Goal: Information Seeking & Learning: Understand process/instructions

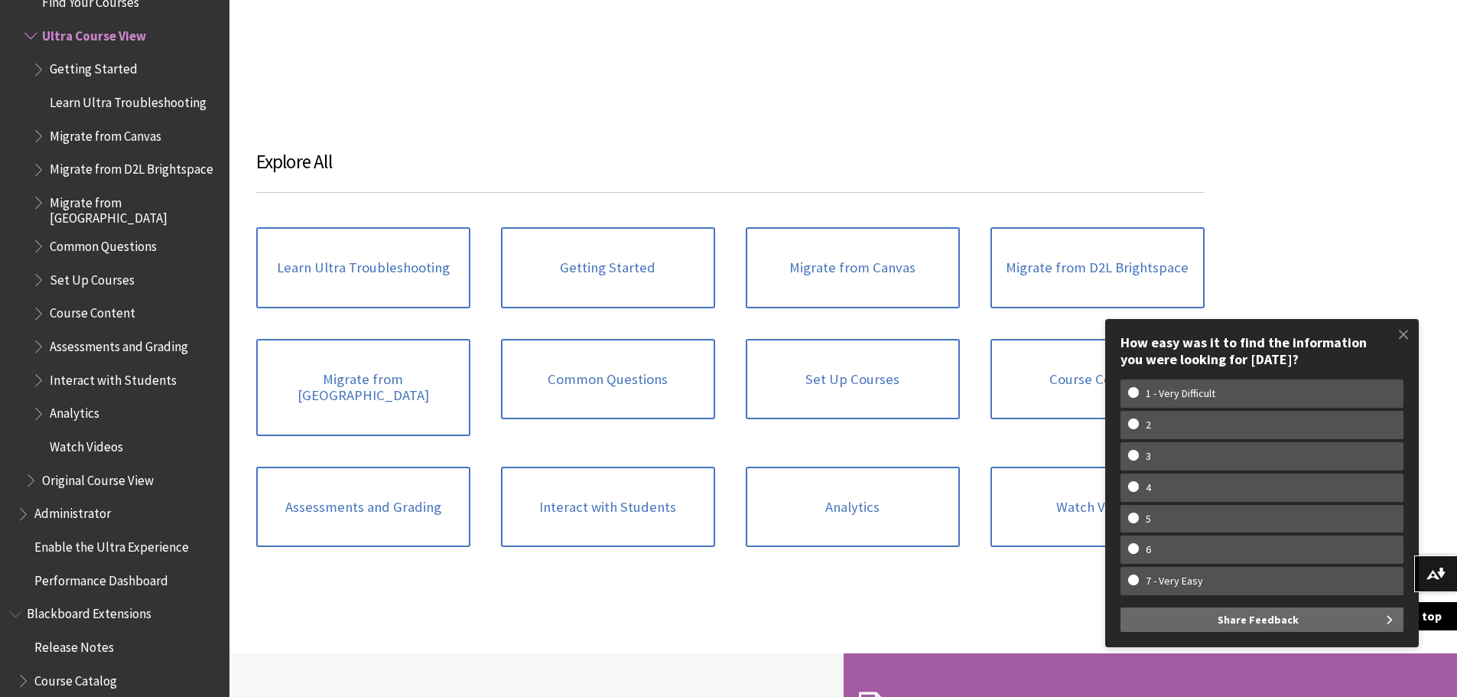
scroll to position [2065, 0]
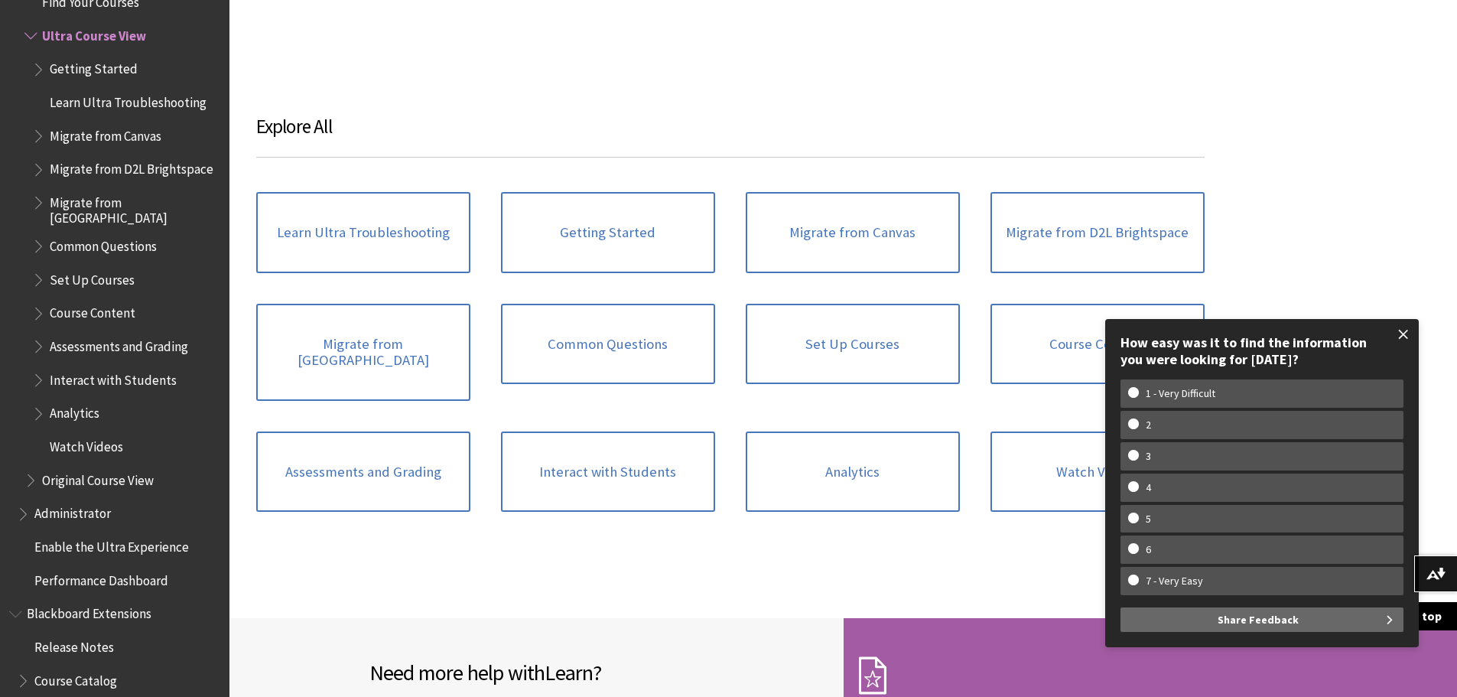
click at [1407, 326] on span at bounding box center [1404, 334] width 32 height 32
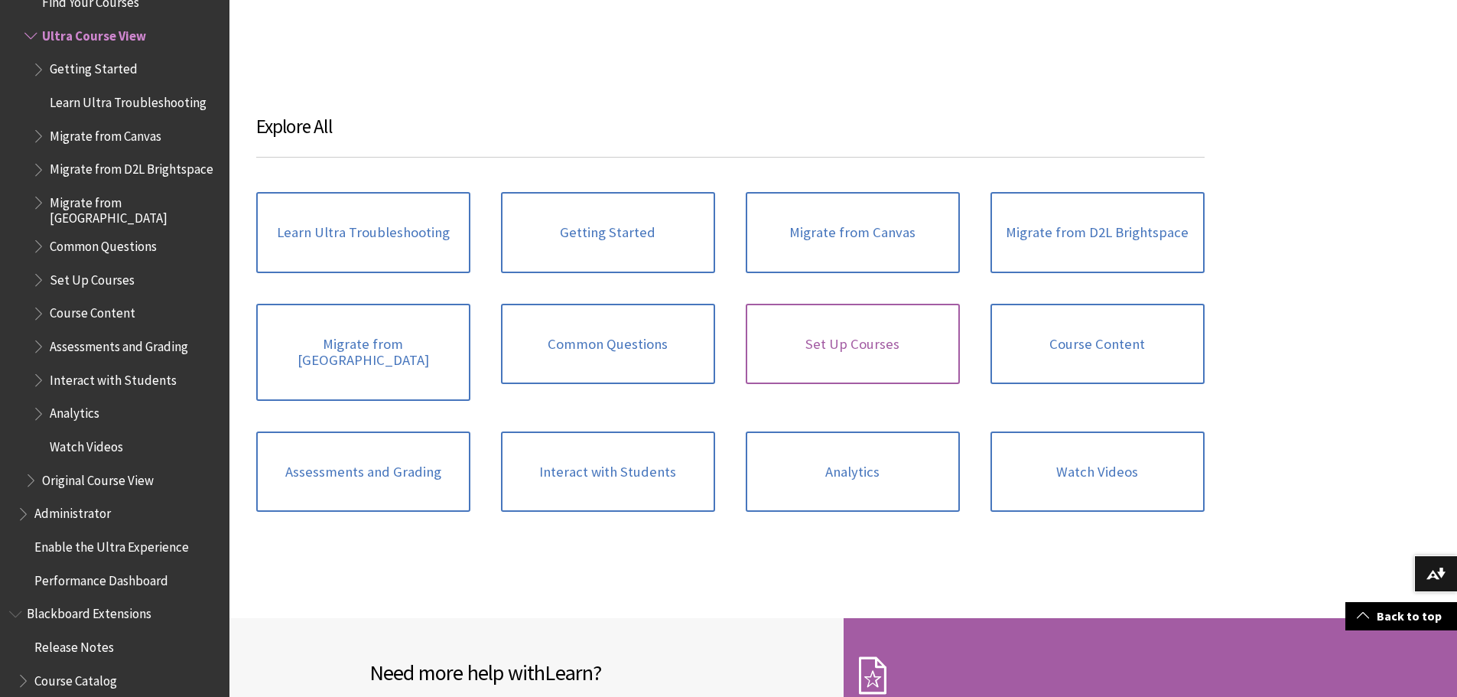
click at [835, 350] on link "Set Up Courses" at bounding box center [853, 344] width 214 height 81
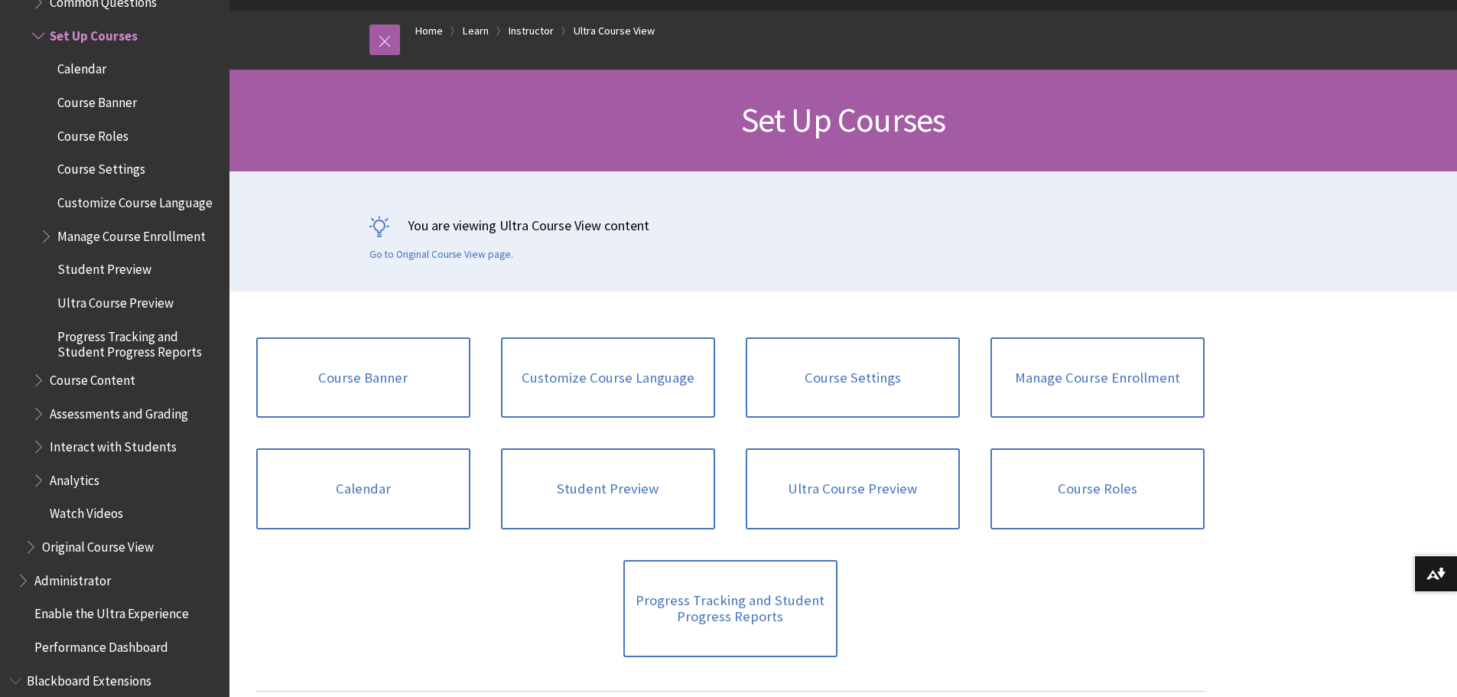
scroll to position [153, 0]
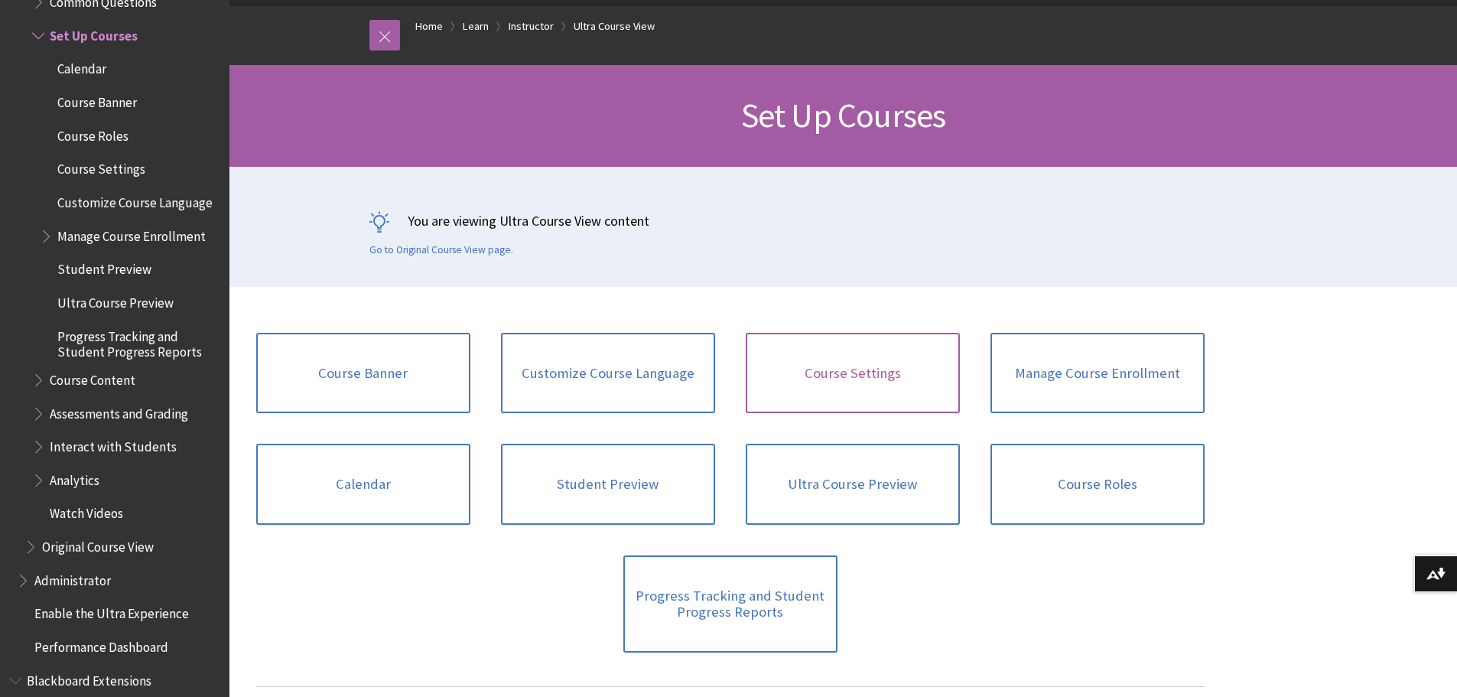
click at [873, 380] on link "Course Settings" at bounding box center [853, 373] width 214 height 81
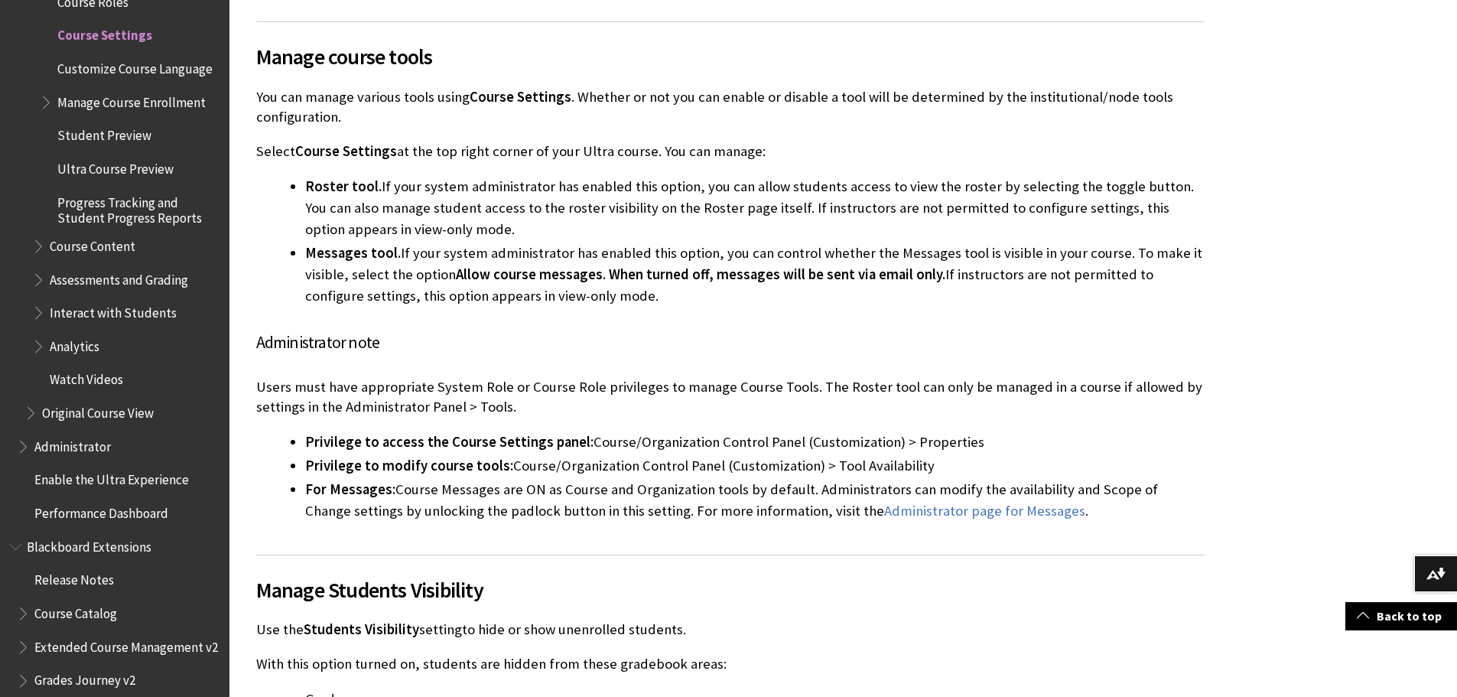
scroll to position [2218, 0]
